Goal: Find contact information: Find contact information

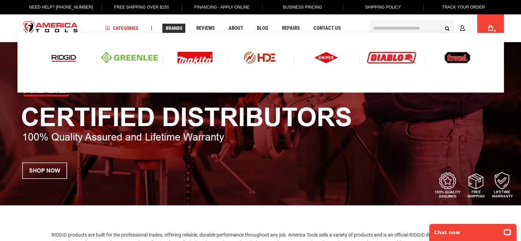
click at [62, 59] on img at bounding box center [64, 58] width 28 height 12
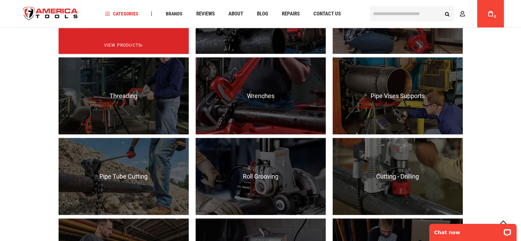
scroll to position [411, 0]
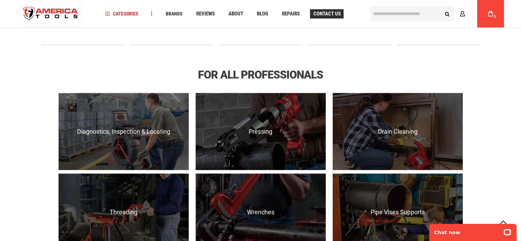
click at [331, 11] on span "Contact Us" at bounding box center [326, 13] width 27 height 5
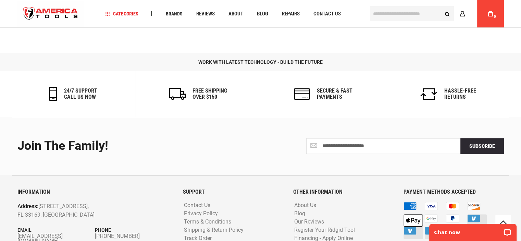
scroll to position [409, 0]
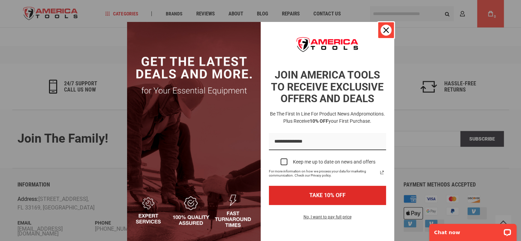
click at [386, 29] on icon "close icon" at bounding box center [386, 29] width 5 height 5
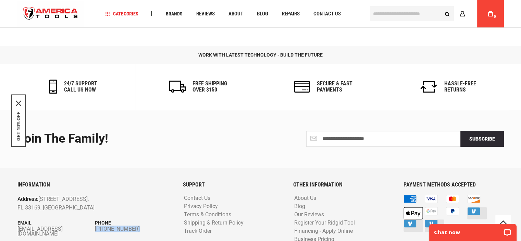
drag, startPoint x: 145, startPoint y: 197, endPoint x: 141, endPoint y: 205, distance: 8.1
click at [141, 205] on div "INFORMATION Address: [STREET_ADDRESS] Email [EMAIL_ADDRESS][DOMAIN_NAME] Phone …" at bounding box center [95, 218] width 166 height 73
drag, startPoint x: 94, startPoint y: 192, endPoint x: 138, endPoint y: 202, distance: 45.3
click at [138, 202] on div "INFORMATION Address: [STREET_ADDRESS] Email [EMAIL_ADDRESS][DOMAIN_NAME] Phone …" at bounding box center [95, 218] width 166 height 73
click at [139, 214] on div "INFORMATION Address: [STREET_ADDRESS] Email [EMAIL_ADDRESS][DOMAIN_NAME] Phone …" at bounding box center [95, 218] width 166 height 73
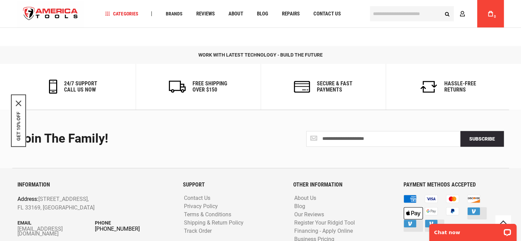
drag, startPoint x: 95, startPoint y: 193, endPoint x: 143, endPoint y: 199, distance: 47.7
click at [143, 219] on div "Phone [PHONE_NUMBER]" at bounding box center [134, 225] width 78 height 12
copy div "Phone [PHONE_NUMBER]"
click at [93, 212] on div "INFORMATION Address: [STREET_ADDRESS] Email [EMAIL_ADDRESS][DOMAIN_NAME] Phone …" at bounding box center [95, 218] width 166 height 73
drag, startPoint x: 17, startPoint y: 193, endPoint x: 46, endPoint y: 194, distance: 28.8
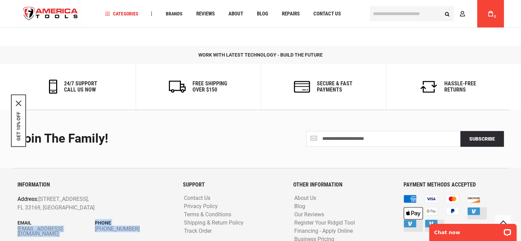
click at [46, 194] on div "INFORMATION Address: [STREET_ADDRESS] Email [EMAIL_ADDRESS][DOMAIN_NAME] Phone …" at bounding box center [95, 218] width 166 height 73
drag, startPoint x: 16, startPoint y: 191, endPoint x: 22, endPoint y: 194, distance: 6.7
click at [22, 194] on div "INFORMATION Address: [STREET_ADDRESS] Email [EMAIL_ADDRESS][DOMAIN_NAME] Phone …" at bounding box center [95, 218] width 166 height 73
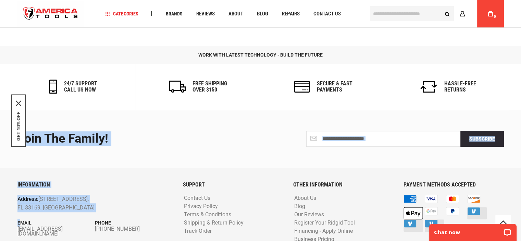
drag, startPoint x: 11, startPoint y: 194, endPoint x: 20, endPoint y: 195, distance: 8.9
click at [20, 195] on div "**********" at bounding box center [261, 189] width 501 height 159
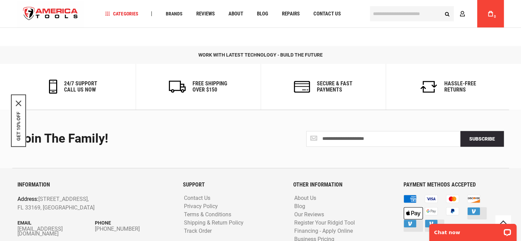
click at [39, 220] on div "INFORMATION Address: [STREET_ADDRESS] Email [EMAIL_ADDRESS][DOMAIN_NAME] Phone …" at bounding box center [95, 218] width 166 height 73
drag, startPoint x: 16, startPoint y: 195, endPoint x: 26, endPoint y: 197, distance: 9.8
click at [26, 197] on div "INFORMATION Address: [STREET_ADDRESS] Email [EMAIL_ADDRESS][DOMAIN_NAME] Phone …" at bounding box center [95, 218] width 166 height 73
drag, startPoint x: 70, startPoint y: 227, endPoint x: 70, endPoint y: 213, distance: 13.4
click at [70, 227] on div "INFORMATION Address: [STREET_ADDRESS] Email [EMAIL_ADDRESS][DOMAIN_NAME] Phone …" at bounding box center [260, 224] width 487 height 84
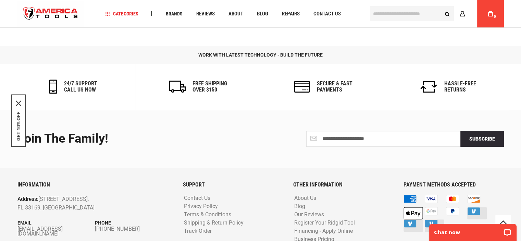
click at [77, 219] on p "Email" at bounding box center [56, 223] width 78 height 8
drag, startPoint x: 17, startPoint y: 194, endPoint x: 75, endPoint y: 200, distance: 58.2
click at [75, 219] on div "Email [EMAIL_ADDRESS][DOMAIN_NAME]" at bounding box center [56, 227] width 78 height 17
copy div "Email [EMAIL_ADDRESS][DOMAIN_NAME]"
